Goal: Task Accomplishment & Management: Use online tool/utility

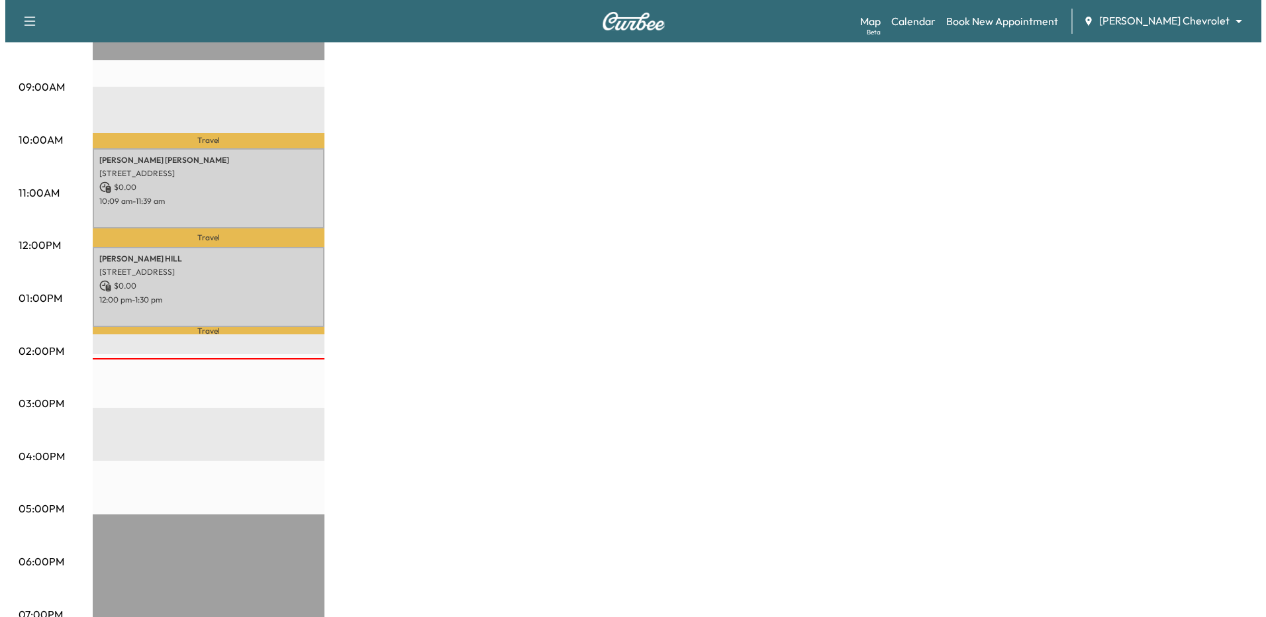
scroll to position [397, 0]
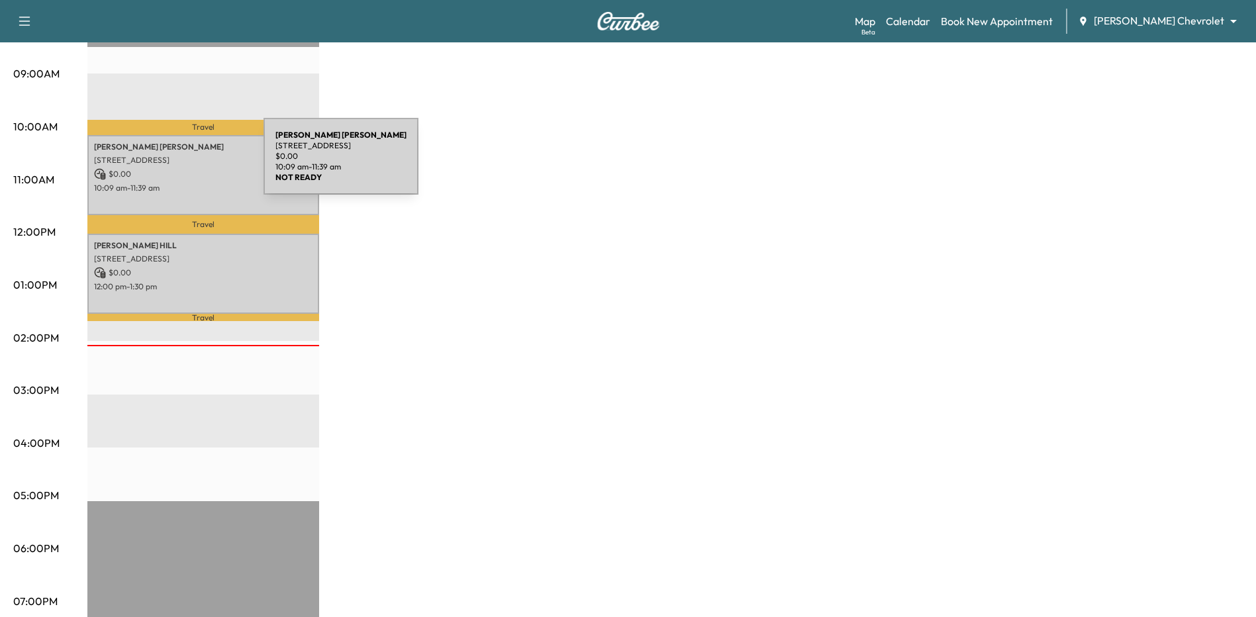
click at [164, 164] on div "[PERSON_NAME] [PERSON_NAME] [STREET_ADDRESS] $ 0.00 10:09 am - 11:39 am" at bounding box center [203, 175] width 232 height 80
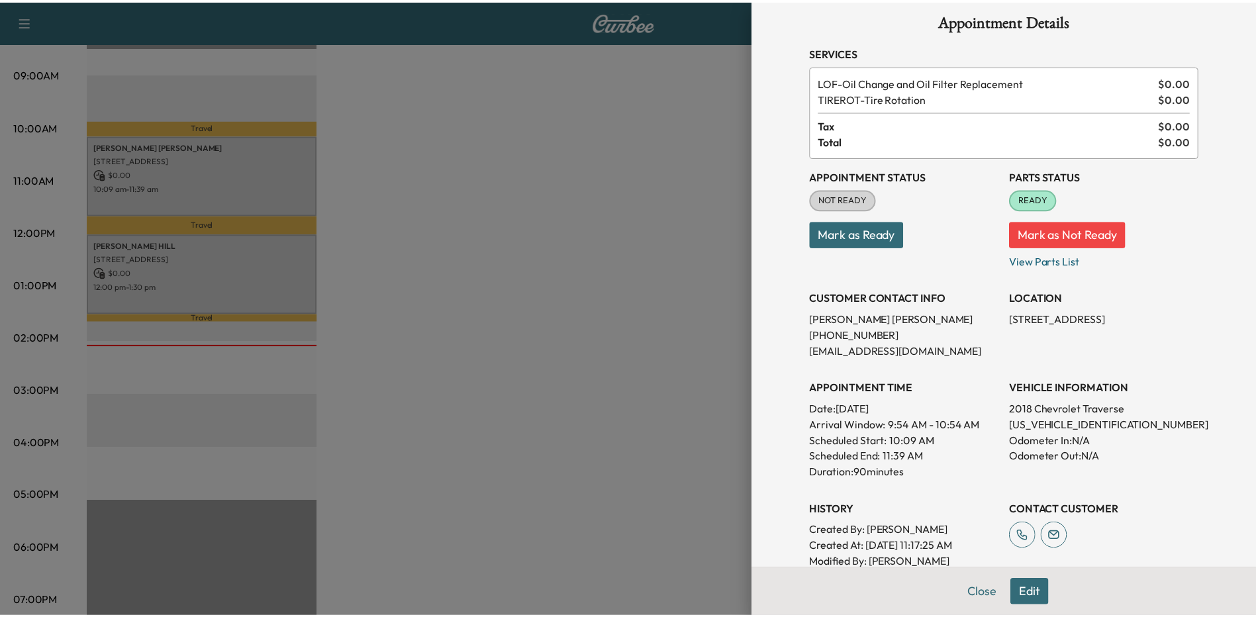
scroll to position [0, 0]
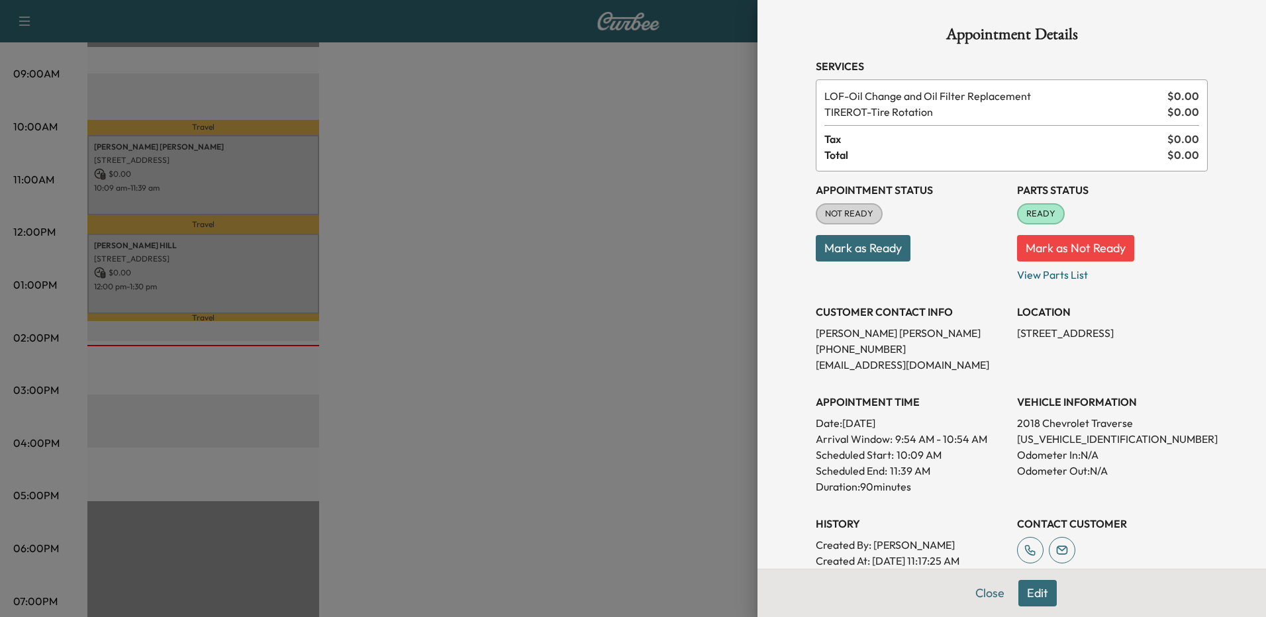
click at [707, 163] on div at bounding box center [633, 308] width 1266 height 617
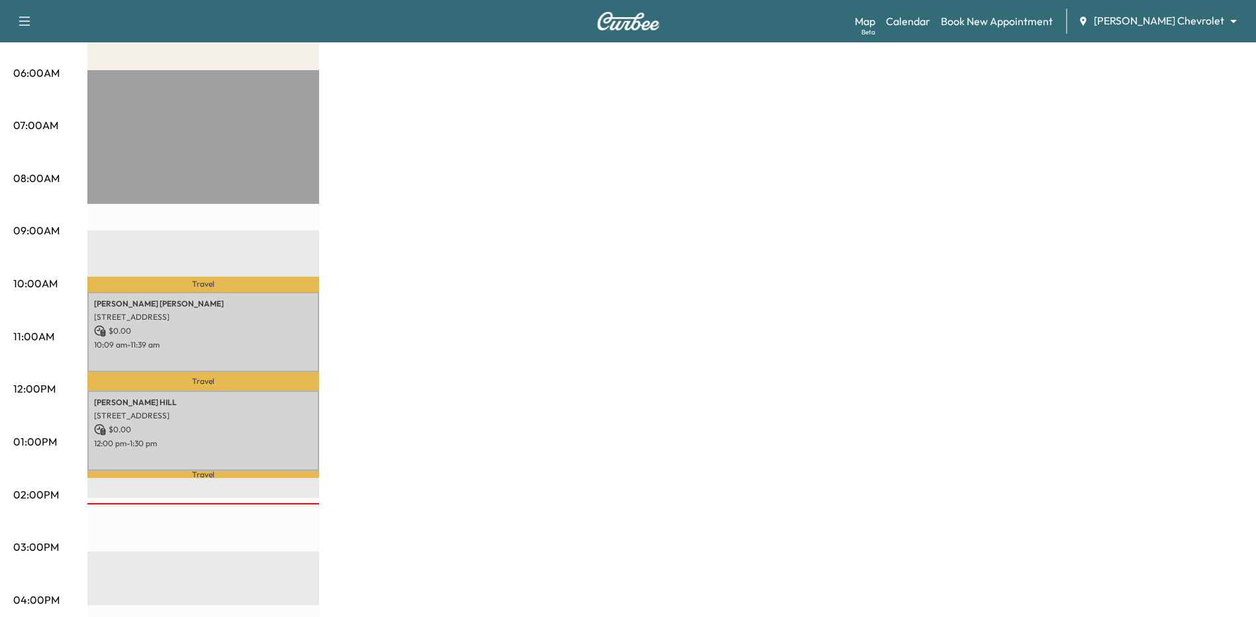
scroll to position [265, 0]
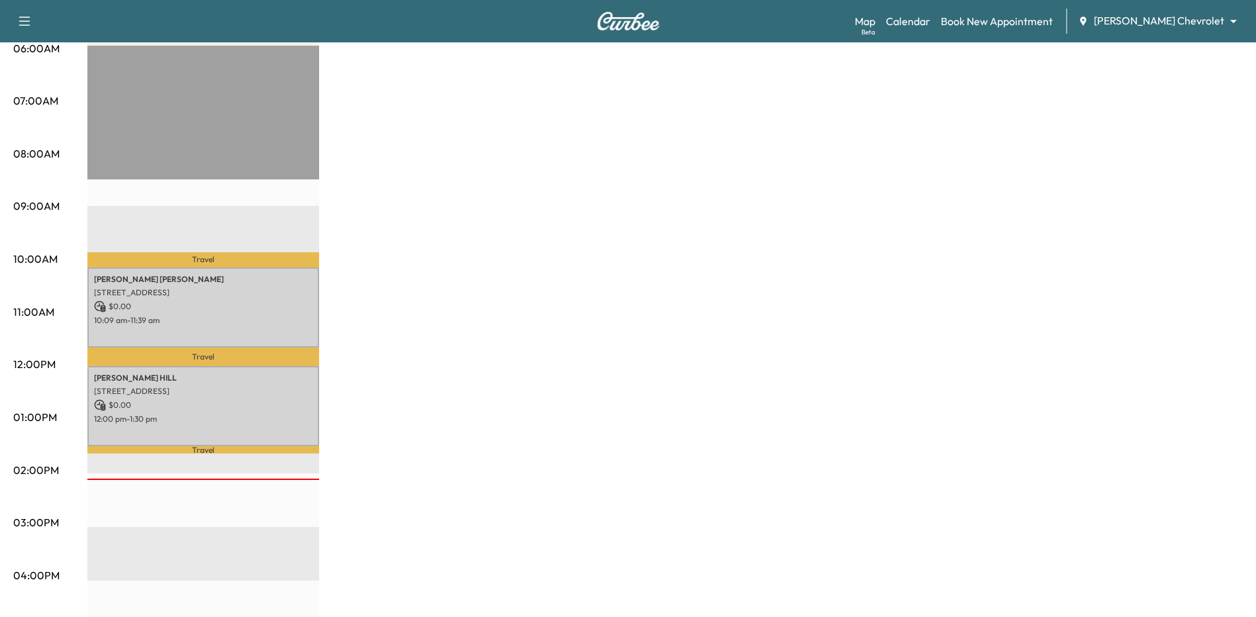
click at [767, 309] on div "BrightDrop Chevrolet $ 0.00 Revenue 3 hr Work Time 46 min Transit Time Travel […" at bounding box center [665, 404] width 1156 height 993
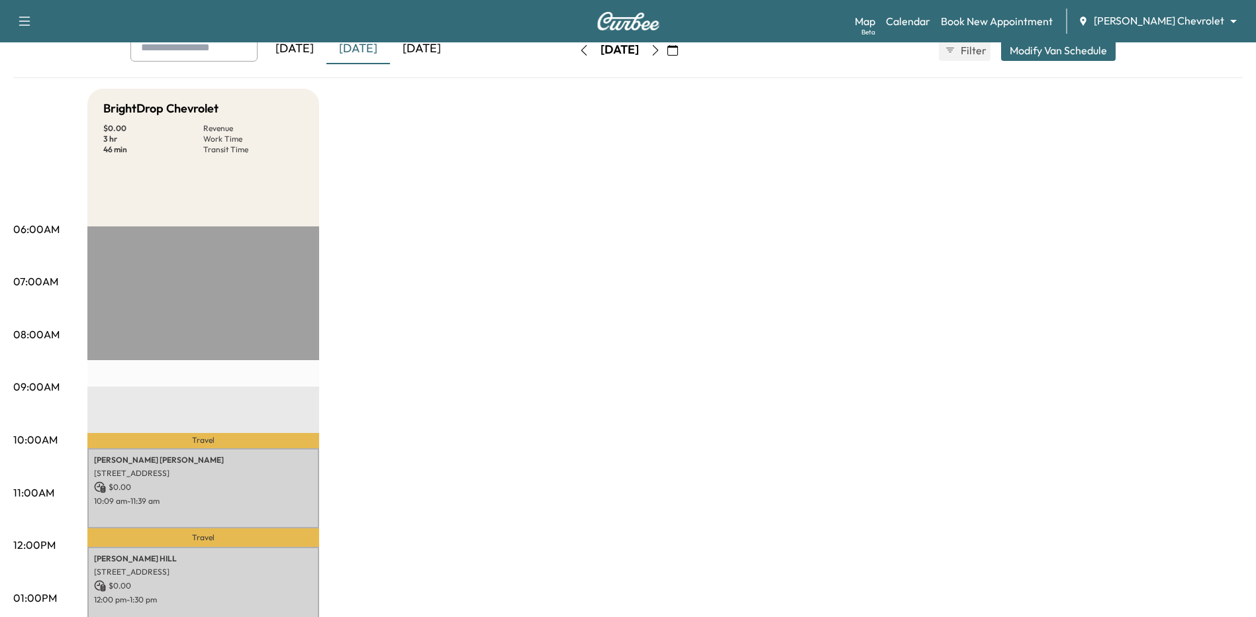
scroll to position [0, 0]
